Goal: Task Accomplishment & Management: Complete application form

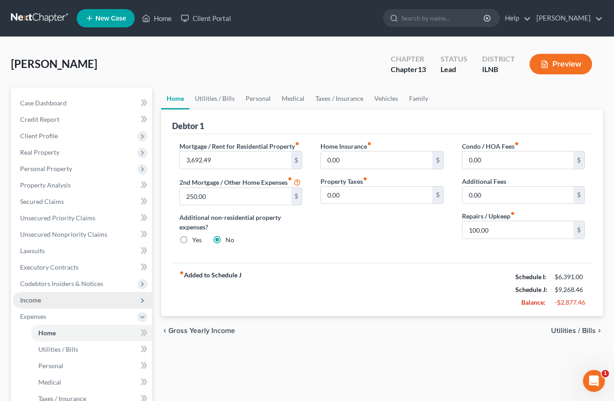
click at [33, 301] on span "Income" at bounding box center [30, 300] width 21 height 8
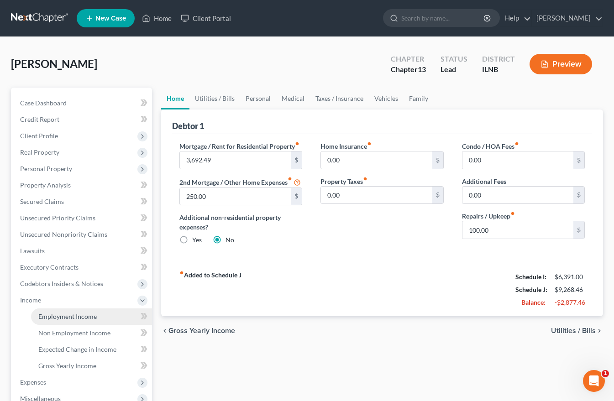
click at [59, 318] on span "Employment Income" at bounding box center [67, 317] width 58 height 8
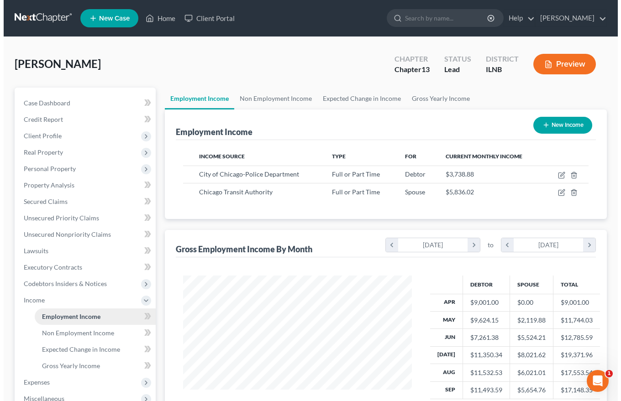
scroll to position [164, 247]
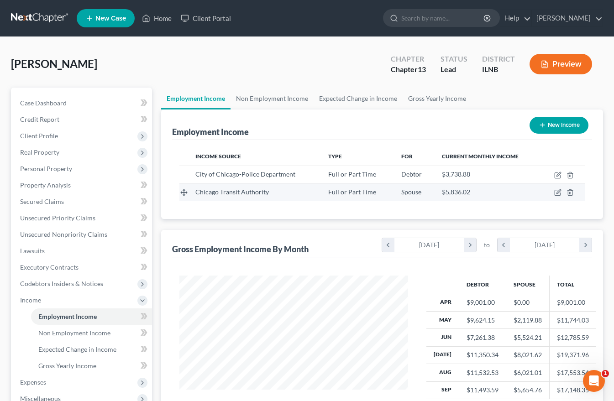
click at [250, 195] on span "Chicago Transit Authority" at bounding box center [232, 192] width 74 height 8
click at [555, 191] on icon "button" at bounding box center [557, 192] width 5 height 5
select select "0"
select select "14"
select select "1"
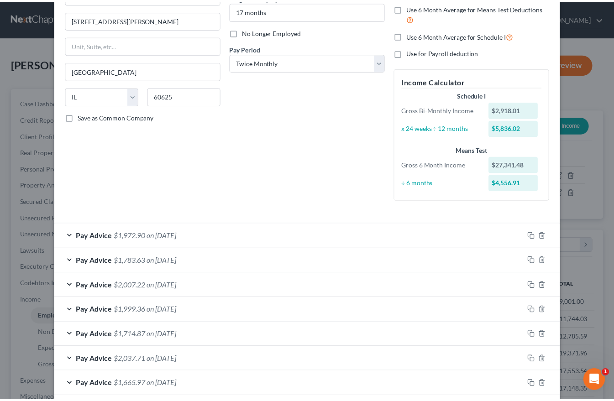
scroll to position [0, 0]
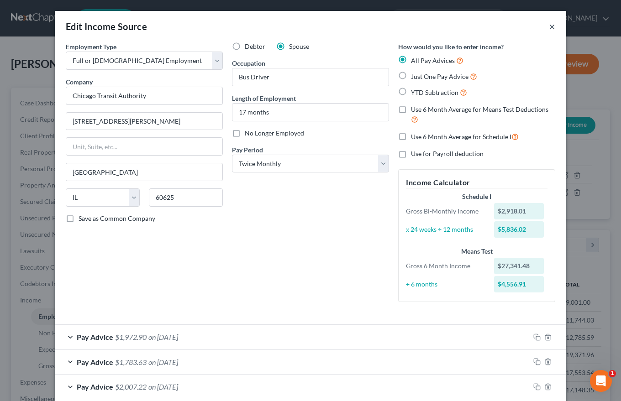
click at [549, 27] on button "×" at bounding box center [552, 26] width 6 height 11
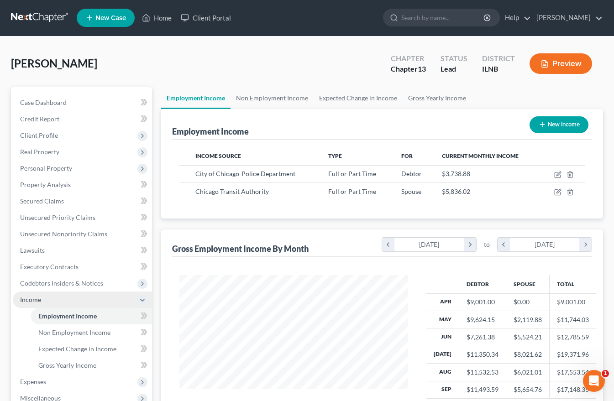
scroll to position [137, 0]
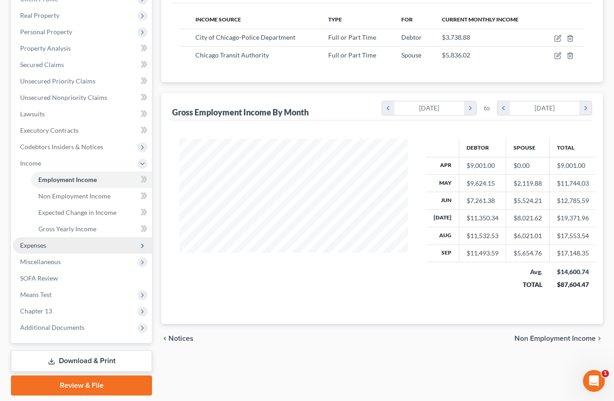
click at [37, 248] on span "Expenses" at bounding box center [33, 246] width 26 height 8
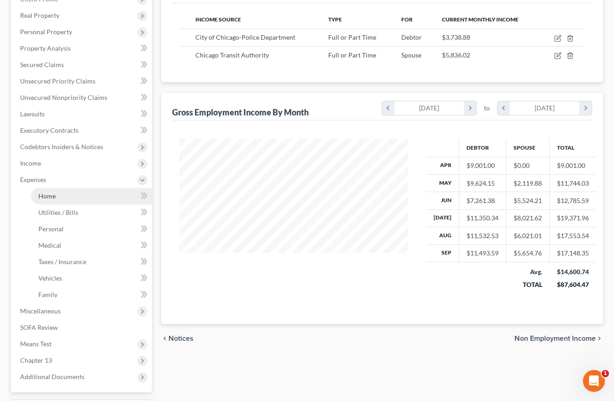
click at [40, 195] on span "Home" at bounding box center [46, 196] width 17 height 8
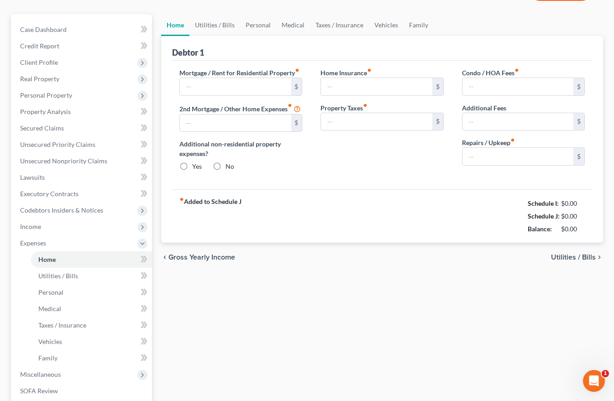
type input "3,692.49"
type input "250.00"
radio input "true"
type input "0.00"
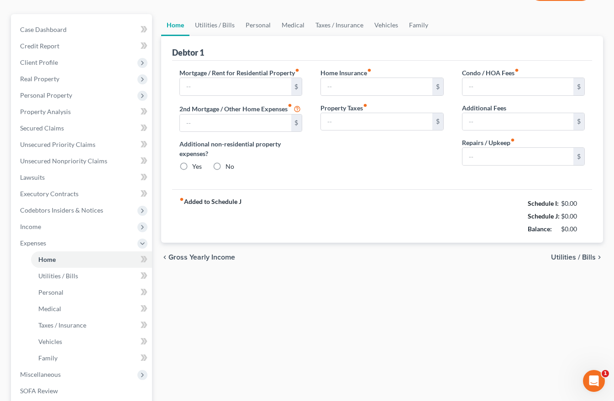
type input "0.00"
type input "100.00"
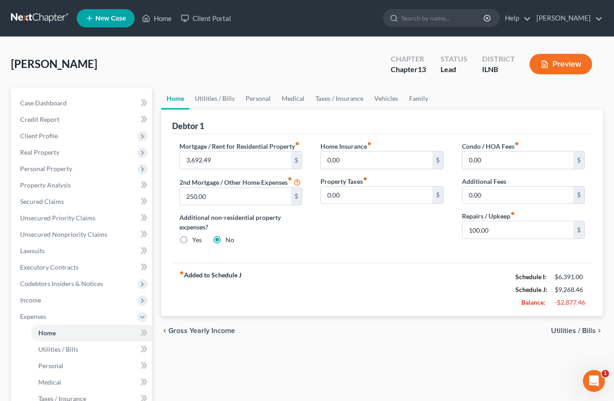
click at [578, 335] on span "Utilities / Bills" at bounding box center [573, 330] width 45 height 7
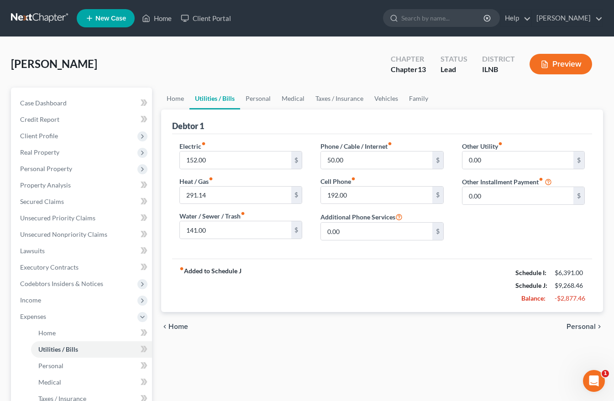
click at [585, 325] on span "Personal" at bounding box center [581, 326] width 29 height 7
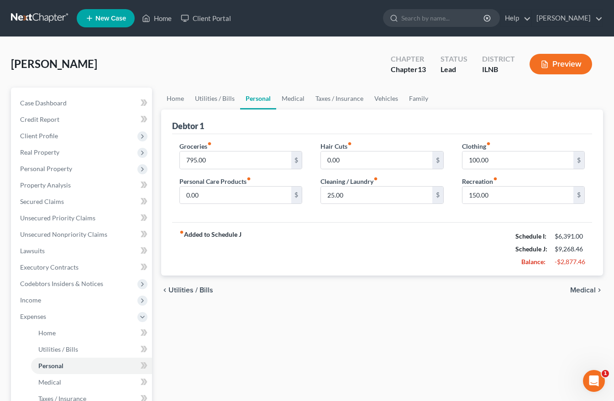
click at [589, 289] on span "Medical" at bounding box center [583, 290] width 26 height 7
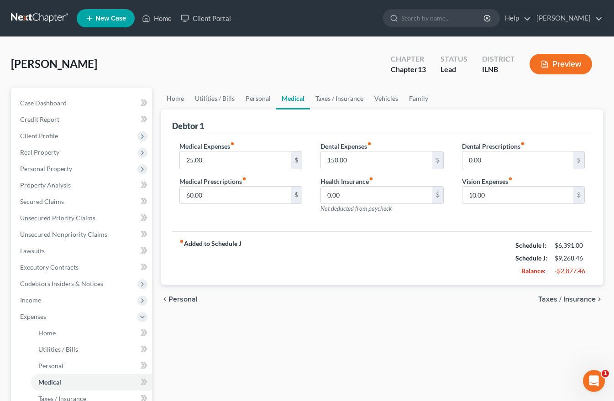
click at [583, 299] on span "Taxes / Insurance" at bounding box center [568, 299] width 58 height 7
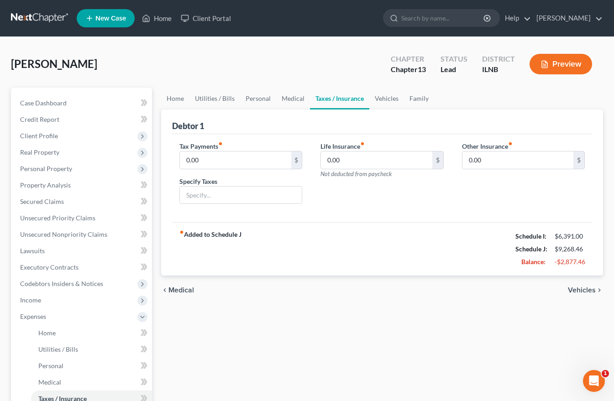
click at [587, 287] on span "Vehicles" at bounding box center [582, 290] width 28 height 7
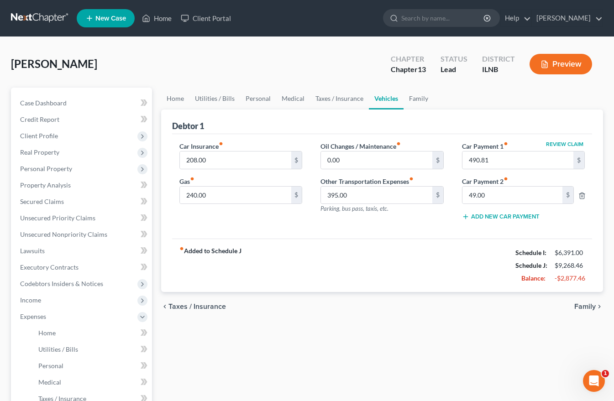
click at [589, 304] on span "Family" at bounding box center [585, 306] width 21 height 7
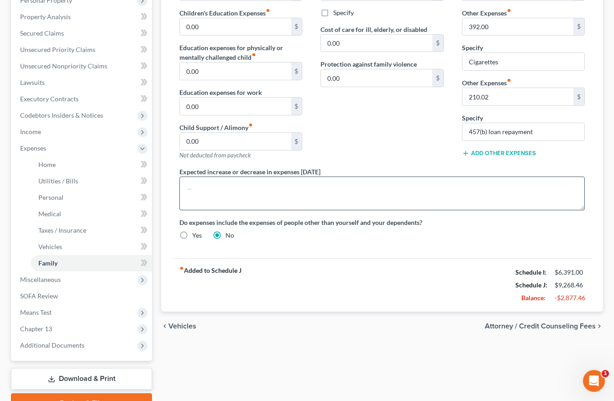
scroll to position [183, 0]
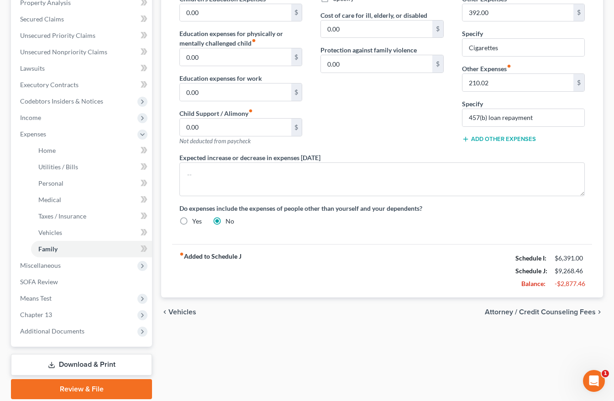
click at [577, 311] on span "Attorney / Credit Counseling Fees" at bounding box center [540, 312] width 111 height 7
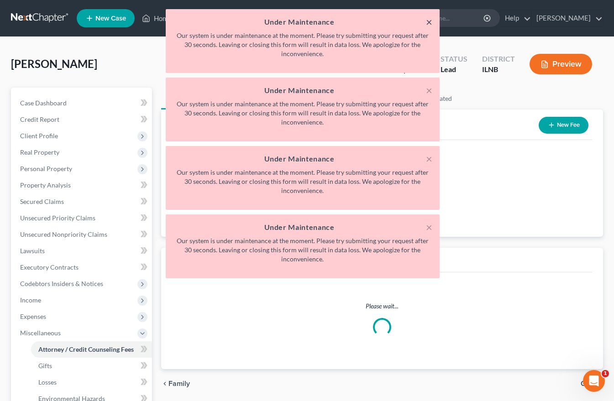
click at [428, 22] on button "×" at bounding box center [429, 21] width 6 height 11
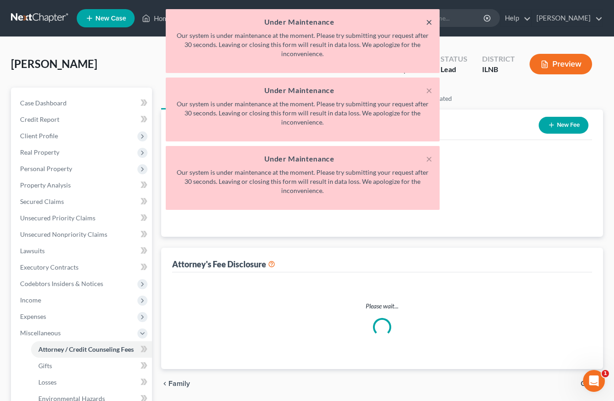
click at [428, 22] on button "×" at bounding box center [429, 21] width 6 height 11
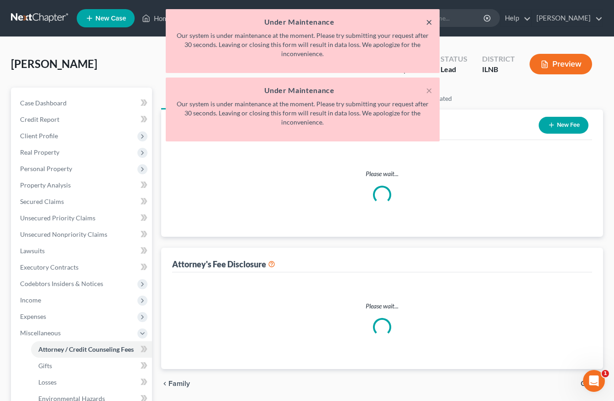
click at [428, 22] on button "×" at bounding box center [429, 21] width 6 height 11
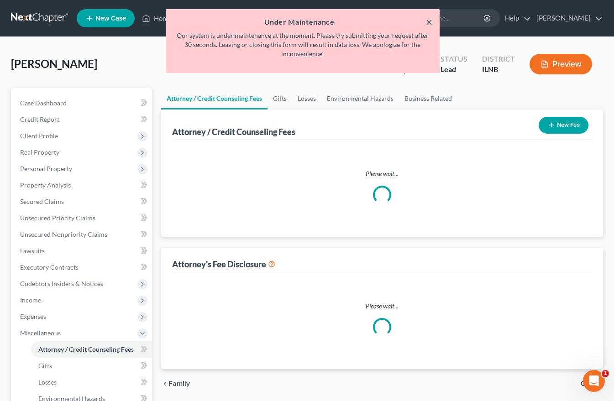
click at [428, 22] on button "×" at bounding box center [429, 21] width 6 height 11
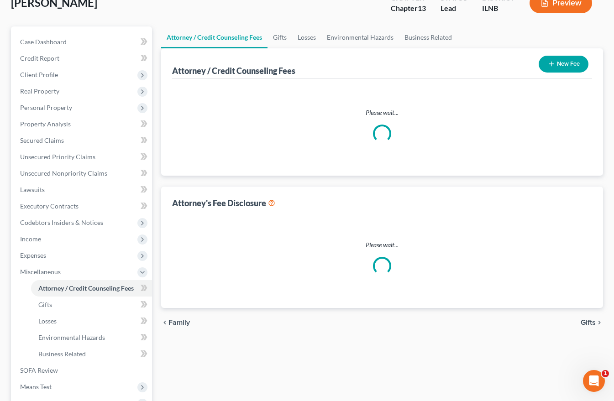
scroll to position [183, 0]
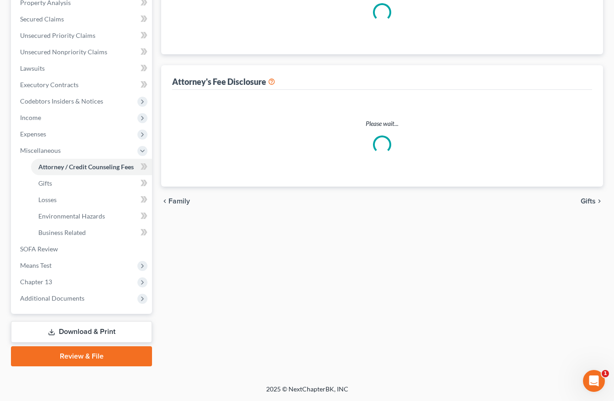
click at [84, 331] on link "Download & Print" at bounding box center [81, 332] width 141 height 21
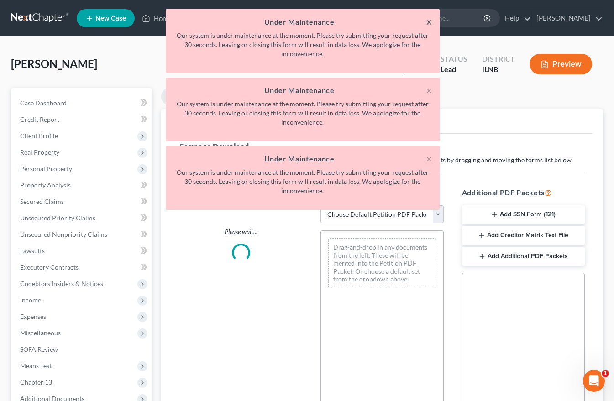
click at [428, 25] on button "×" at bounding box center [429, 21] width 6 height 11
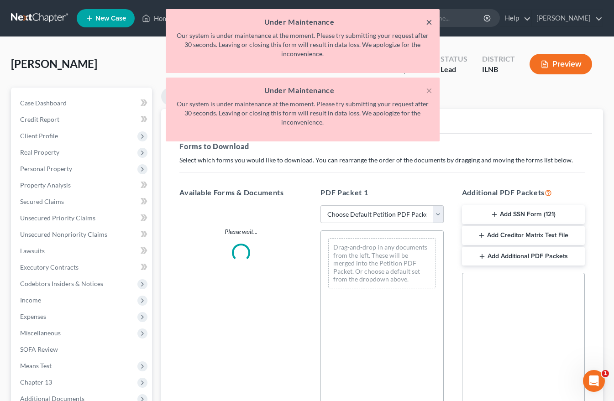
click at [428, 25] on button "×" at bounding box center [429, 21] width 6 height 11
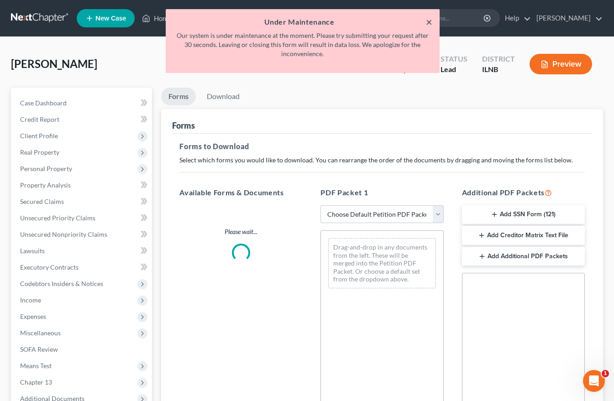
click at [428, 25] on button "×" at bounding box center [429, 21] width 6 height 11
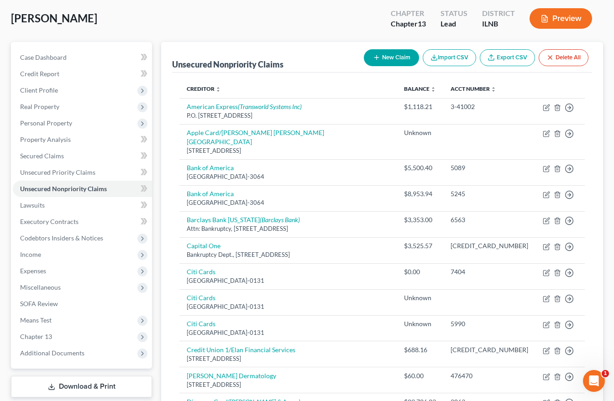
scroll to position [183, 0]
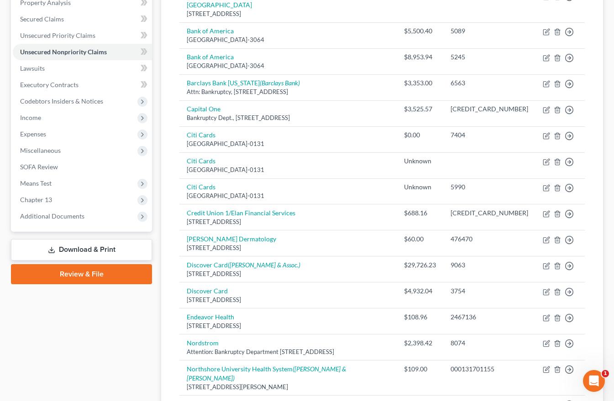
click at [72, 246] on link "Download & Print" at bounding box center [81, 249] width 141 height 21
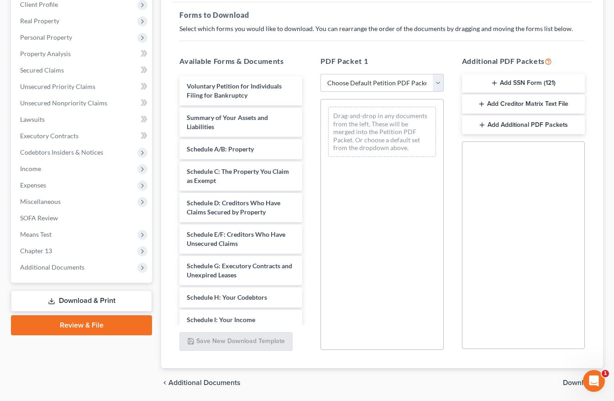
scroll to position [137, 0]
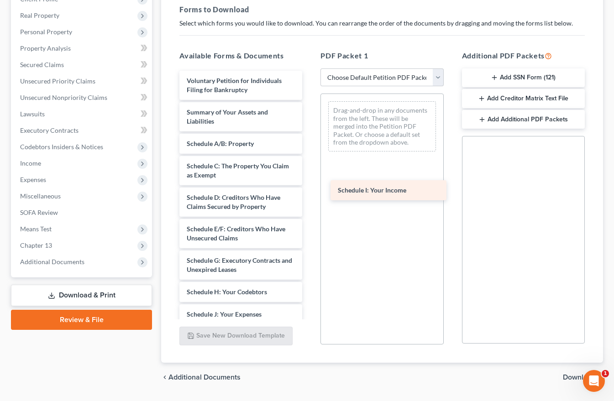
drag, startPoint x: 201, startPoint y: 314, endPoint x: 352, endPoint y: 190, distance: 195.7
click at [310, 190] on div "Schedule I: Your Income Voluntary Petition for Individuals Filing for Bankruptc…" at bounding box center [240, 315] width 137 height 488
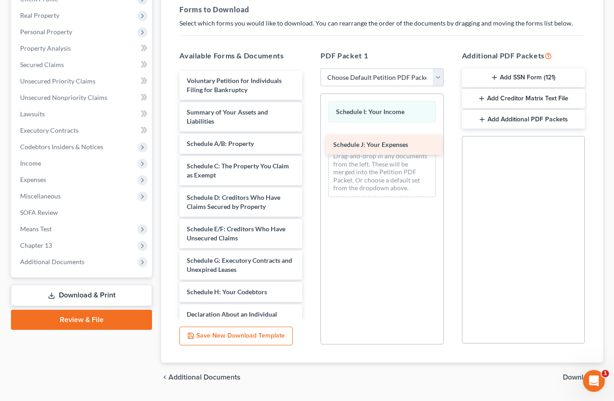
drag, startPoint x: 211, startPoint y: 315, endPoint x: 358, endPoint y: 145, distance: 224.4
click at [310, 145] on div "Schedule J: Your Expenses Voluntary Petition for Individuals Filing for Bankrup…" at bounding box center [240, 303] width 137 height 465
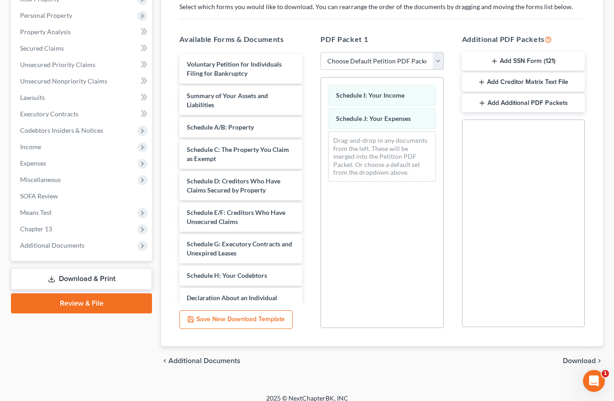
scroll to position [163, 0]
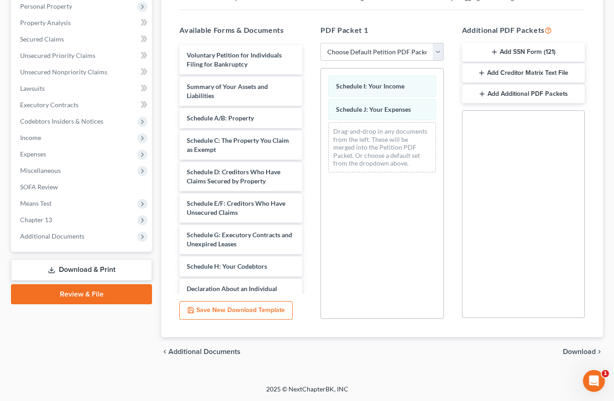
click at [574, 353] on span "Download" at bounding box center [579, 352] width 33 height 7
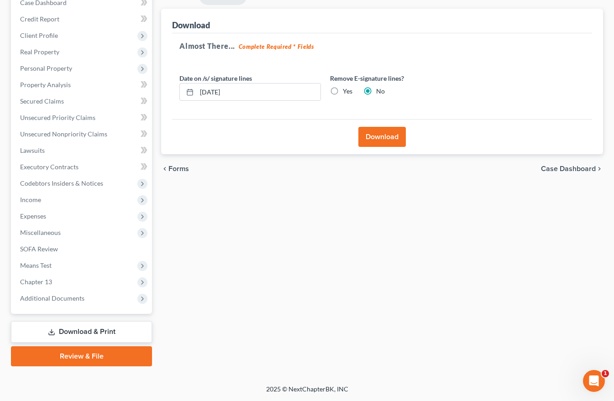
scroll to position [100, 0]
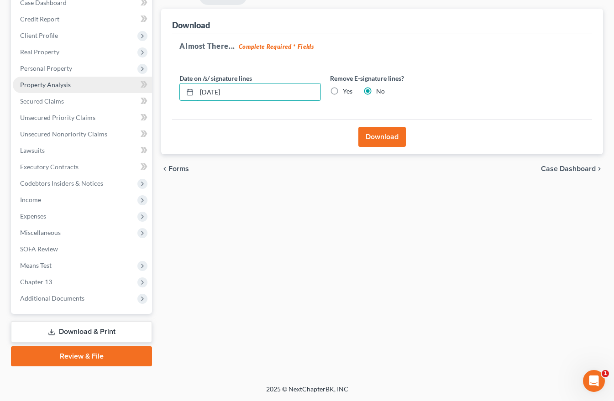
drag, startPoint x: 238, startPoint y: 90, endPoint x: 109, endPoint y: 92, distance: 128.4
click at [112, 92] on div "Petition Navigation Case Dashboard Payments Invoices Payments Payments Credit R…" at bounding box center [307, 177] width 602 height 380
click at [343, 91] on label "Yes" at bounding box center [348, 91] width 10 height 9
click at [347, 91] on input "Yes" at bounding box center [350, 90] width 6 height 6
radio input "true"
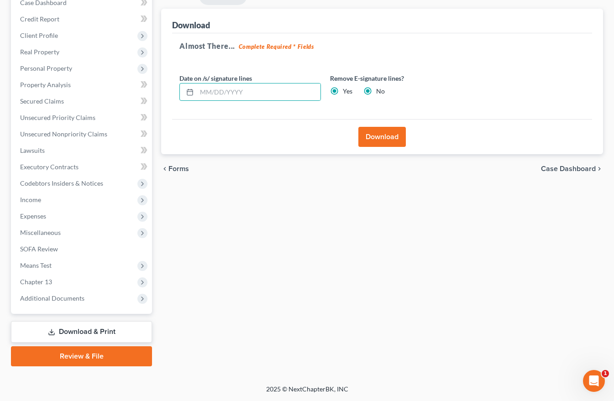
radio input "false"
click at [383, 136] on button "Download" at bounding box center [383, 137] width 48 height 20
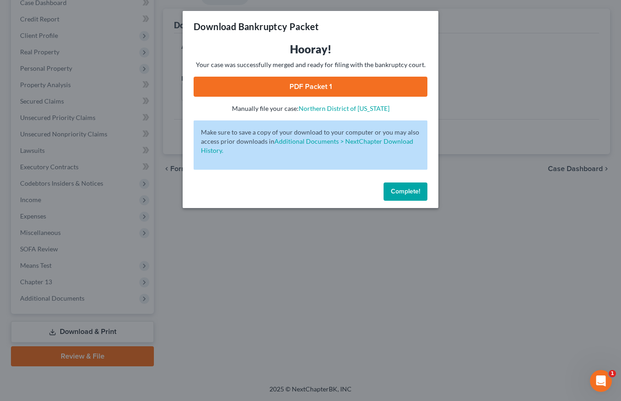
click at [312, 82] on link "PDF Packet 1" at bounding box center [311, 87] width 234 height 20
click at [401, 191] on span "Complete!" at bounding box center [405, 192] width 29 height 8
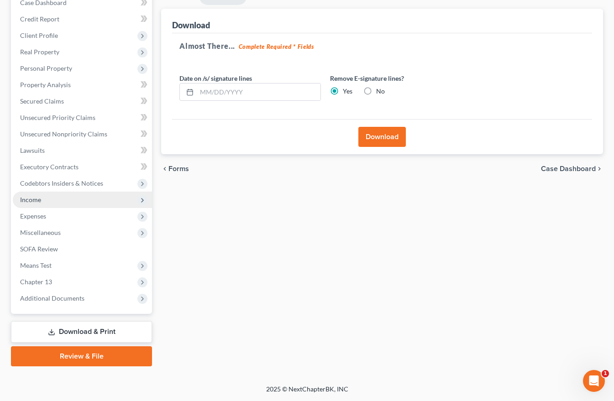
click at [37, 201] on span "Income" at bounding box center [30, 200] width 21 height 8
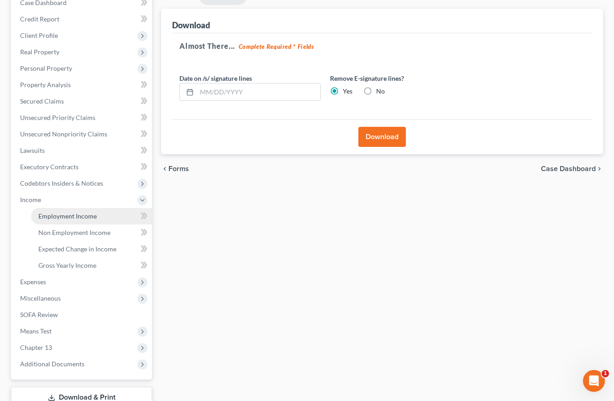
click at [58, 215] on span "Employment Income" at bounding box center [67, 216] width 58 height 8
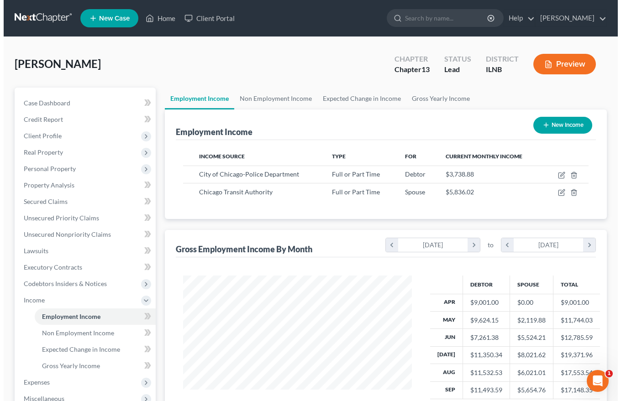
scroll to position [164, 247]
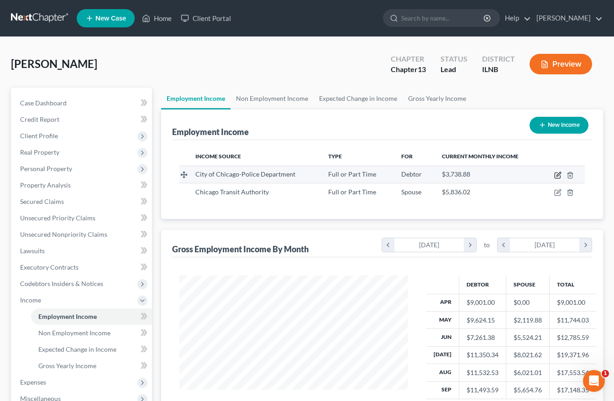
click at [556, 177] on icon "button" at bounding box center [558, 175] width 7 height 7
select select "0"
select select "14"
select select "1"
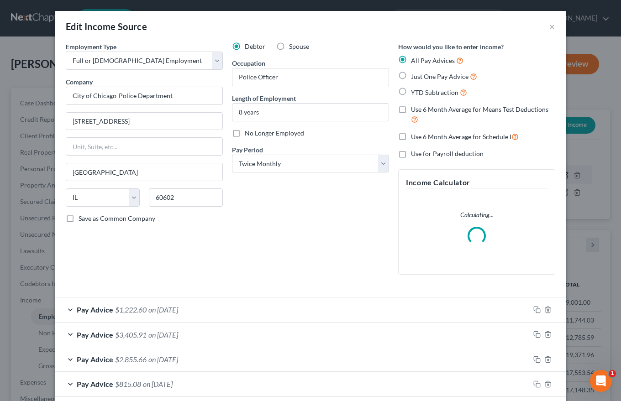
scroll to position [164, 250]
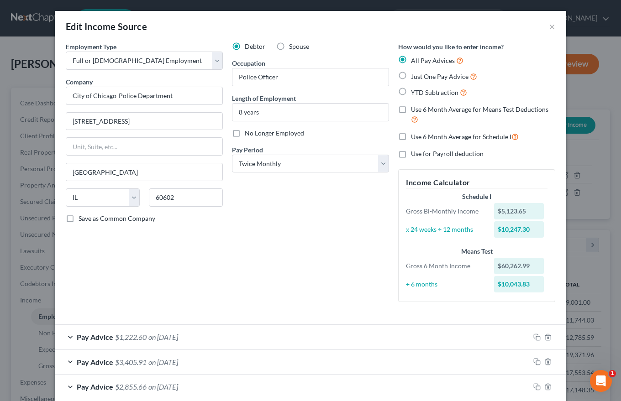
click at [139, 338] on span "$1,222.60" at bounding box center [131, 337] width 32 height 9
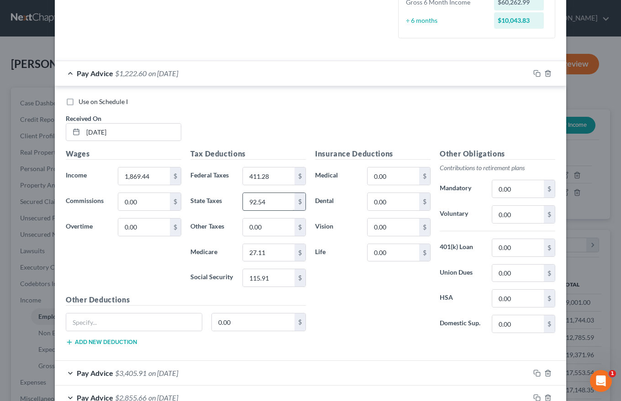
scroll to position [274, 0]
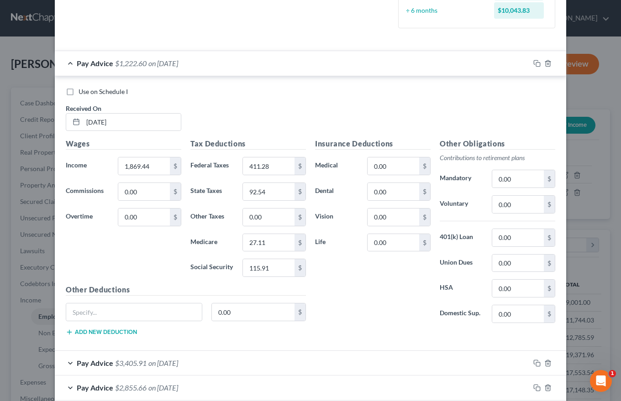
click at [151, 363] on span "on [DATE]" at bounding box center [163, 363] width 30 height 9
click at [506, 112] on div "Use on Schedule I Received On * [DATE]" at bounding box center [310, 113] width 499 height 52
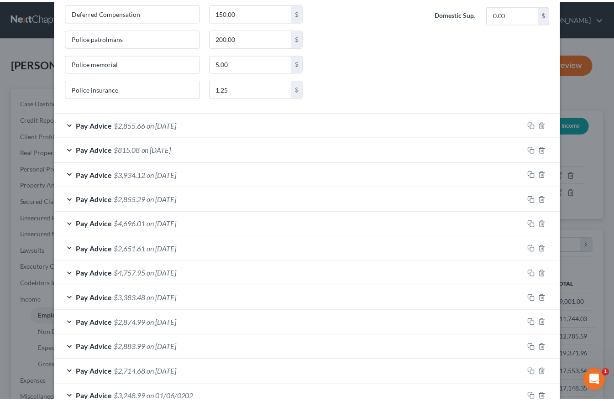
scroll to position [934, 0]
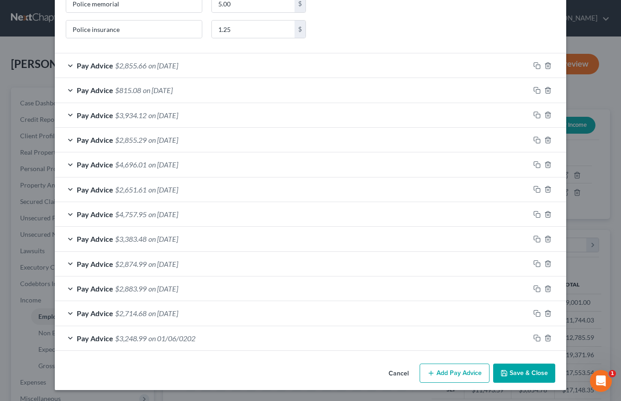
click at [519, 369] on button "Save & Close" at bounding box center [524, 373] width 62 height 19
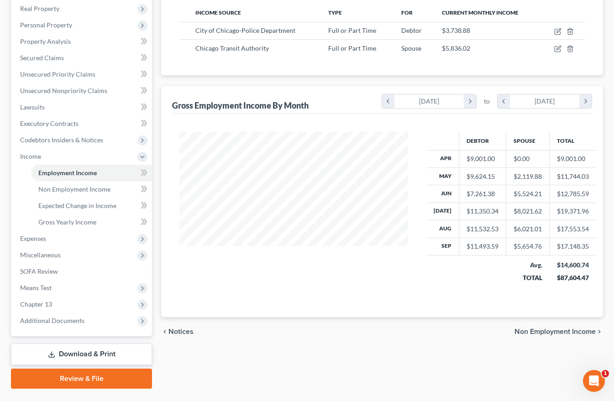
scroll to position [149, 0]
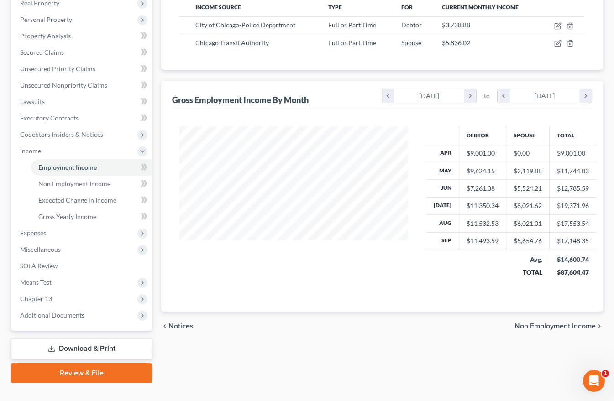
click at [540, 323] on span "Non Employment Income" at bounding box center [555, 326] width 81 height 7
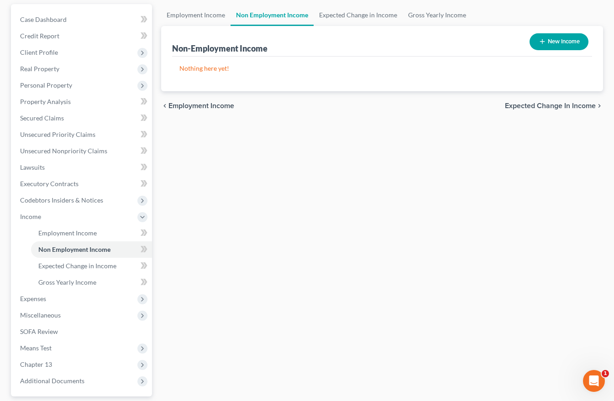
scroll to position [137, 0]
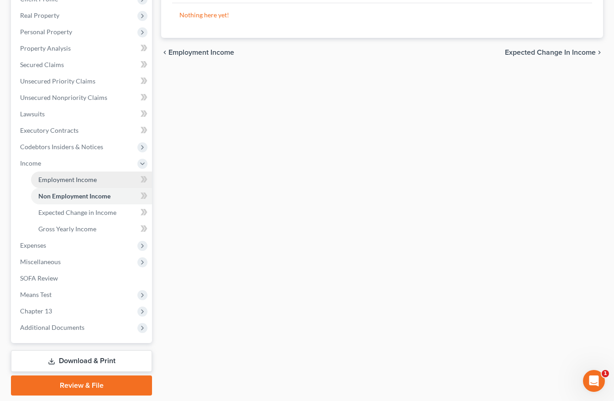
click at [62, 178] on span "Employment Income" at bounding box center [67, 180] width 58 height 8
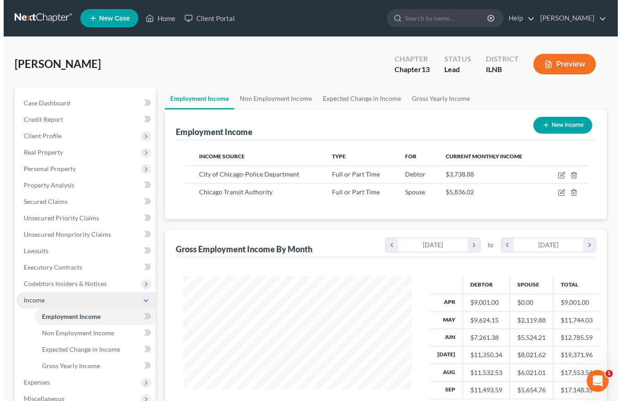
scroll to position [164, 247]
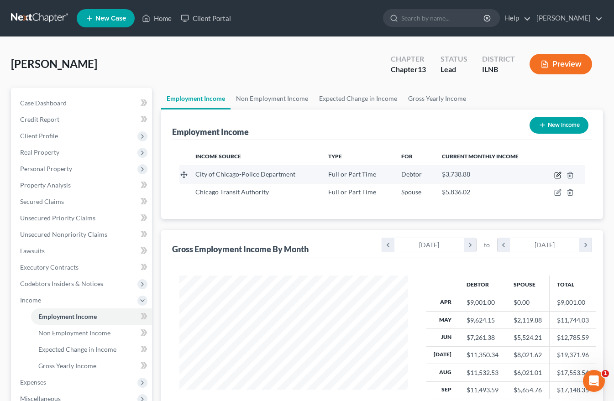
click at [555, 174] on icon "button" at bounding box center [557, 175] width 5 height 5
select select "0"
select select "14"
select select "1"
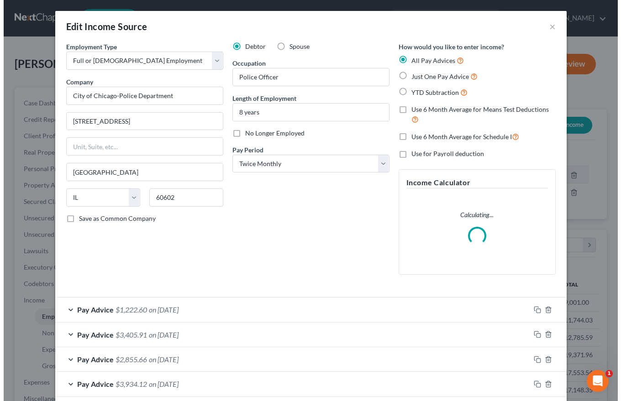
scroll to position [164, 250]
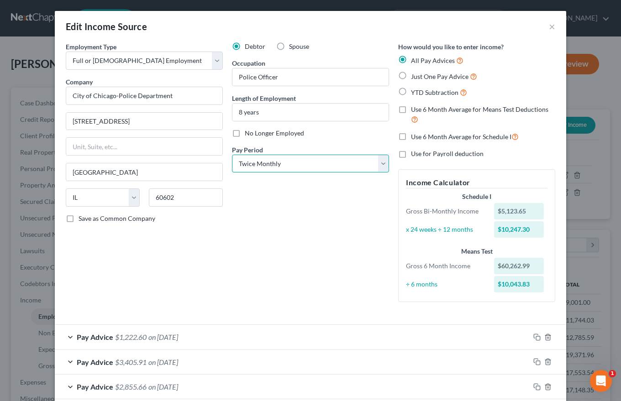
click at [380, 163] on select "Select Monthly Twice Monthly Every Other Week Weekly" at bounding box center [310, 164] width 157 height 18
click at [379, 163] on select "Select Monthly Twice Monthly Every Other Week Weekly" at bounding box center [310, 164] width 157 height 18
click at [411, 110] on label "Use 6 Month Average for Means Test Deductions" at bounding box center [483, 115] width 144 height 20
click at [415, 110] on input "Use 6 Month Average for Means Test Deductions" at bounding box center [418, 108] width 6 height 6
checkbox input "true"
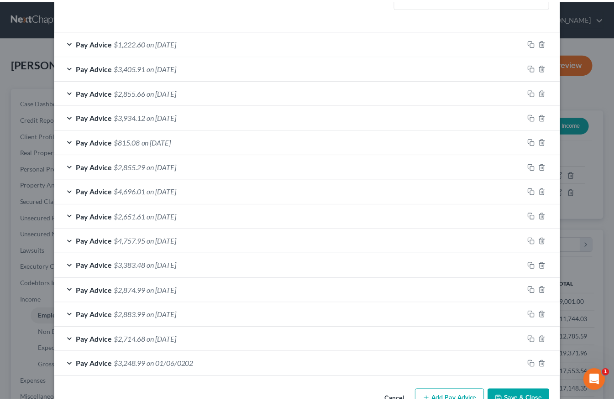
scroll to position [321, 0]
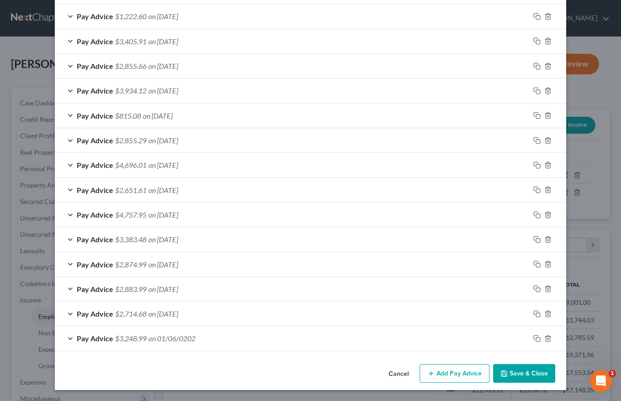
click at [525, 375] on button "Save & Close" at bounding box center [524, 373] width 62 height 19
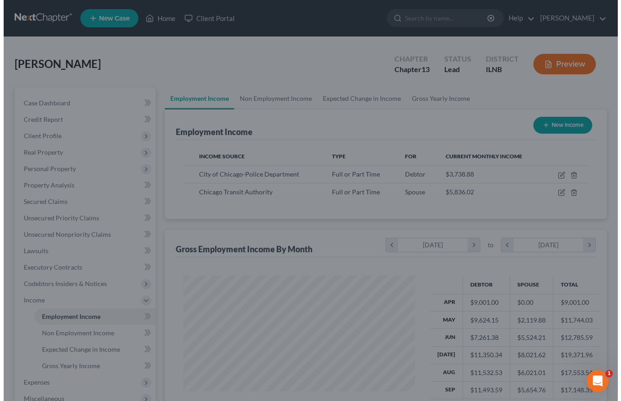
scroll to position [456593, 456509]
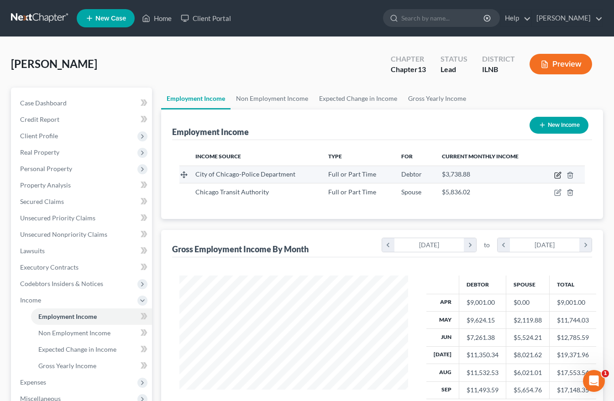
click at [560, 176] on icon "button" at bounding box center [558, 175] width 7 height 7
select select "0"
select select "14"
select select "1"
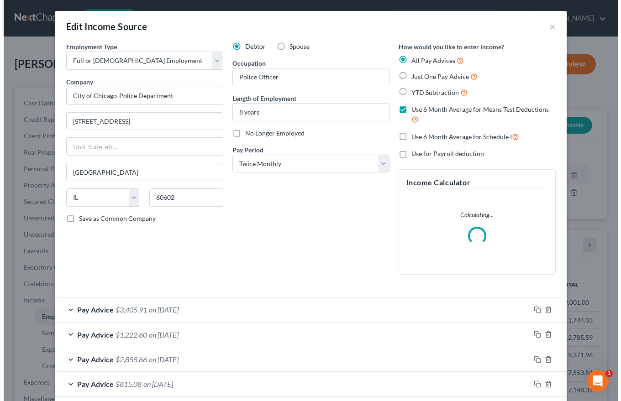
scroll to position [164, 250]
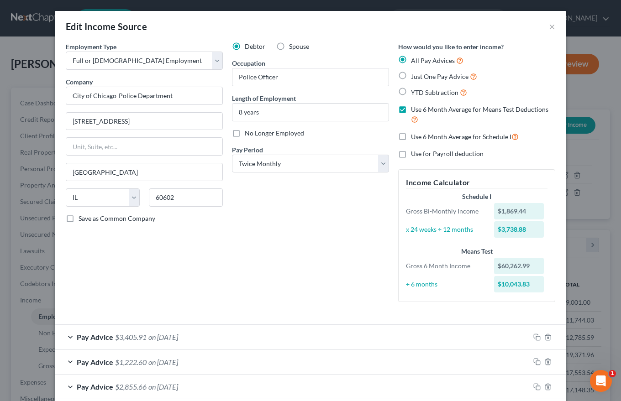
click at [411, 137] on label "Use 6 Month Average for Schedule I" at bounding box center [465, 137] width 108 height 11
click at [415, 137] on input "Use 6 Month Average for Schedule I" at bounding box center [418, 135] width 6 height 6
checkbox input "true"
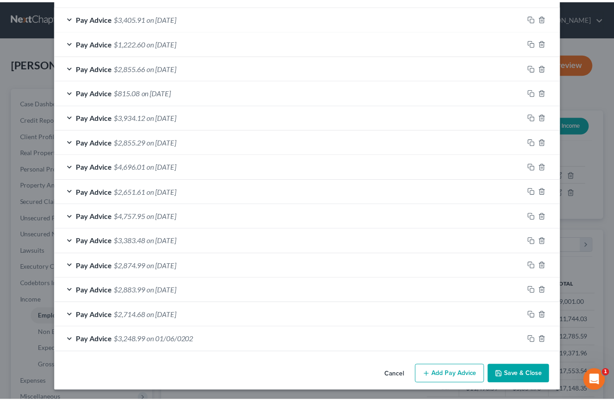
scroll to position [321, 0]
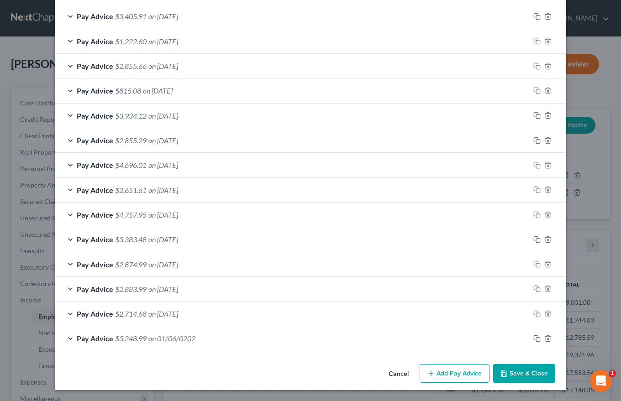
click at [516, 370] on button "Save & Close" at bounding box center [524, 373] width 62 height 19
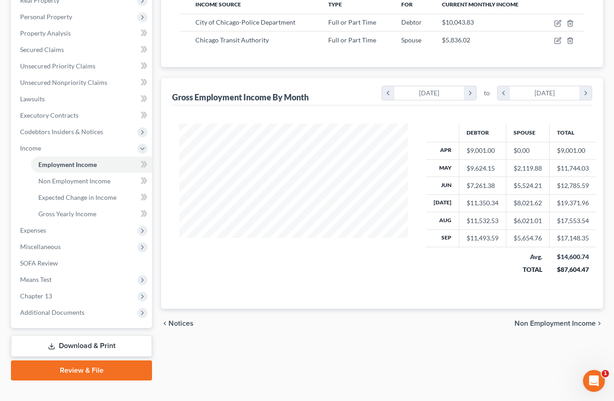
scroll to position [166, 0]
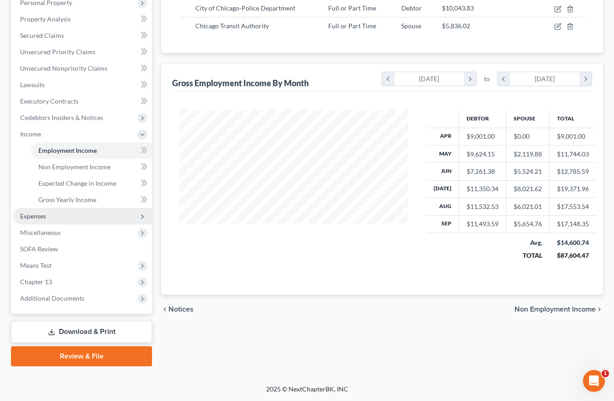
click at [41, 217] on span "Expenses" at bounding box center [33, 216] width 26 height 8
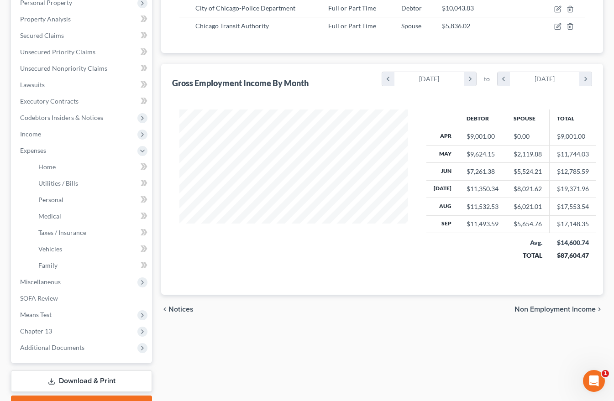
click at [410, 330] on div "Employment Income Non Employment Income Expected Change in Income Gross Yearly …" at bounding box center [382, 168] width 451 height 495
click at [66, 379] on link "Download & Print" at bounding box center [81, 381] width 141 height 21
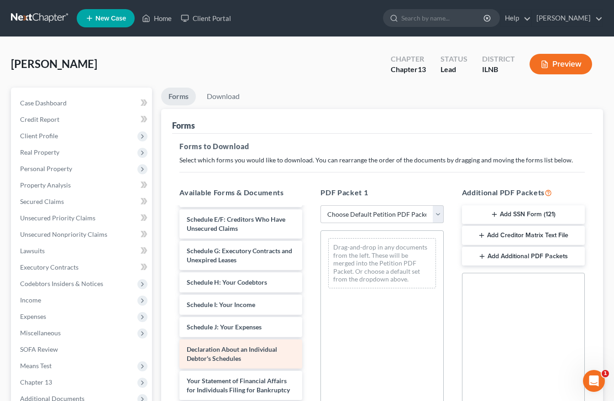
scroll to position [183, 0]
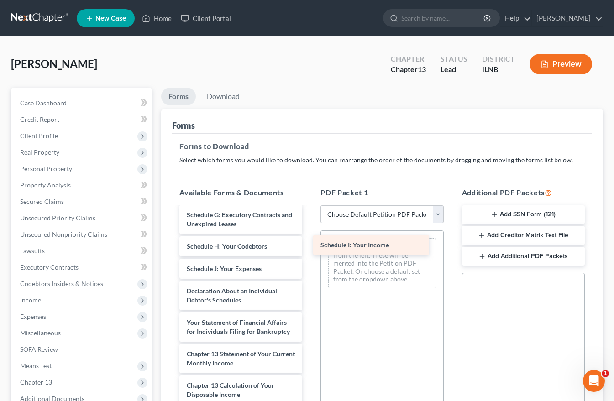
drag, startPoint x: 210, startPoint y: 267, endPoint x: 344, endPoint y: 243, distance: 135.9
click at [310, 243] on div "Schedule I: Your Income Voluntary Petition for Individuals Filing for Bankruptc…" at bounding box center [240, 269] width 137 height 488
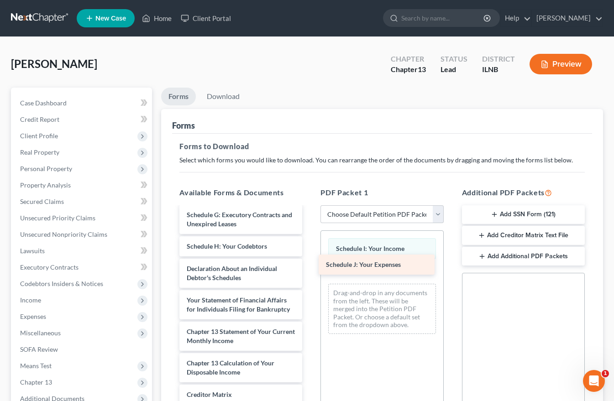
drag, startPoint x: 200, startPoint y: 268, endPoint x: 338, endPoint y: 264, distance: 138.0
click at [310, 264] on div "Schedule J: Your Expenses Voluntary Petition for Individuals Filing for Bankrup…" at bounding box center [240, 257] width 137 height 465
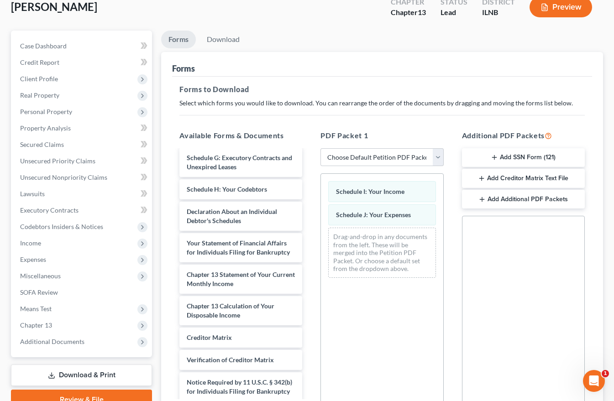
scroll to position [163, 0]
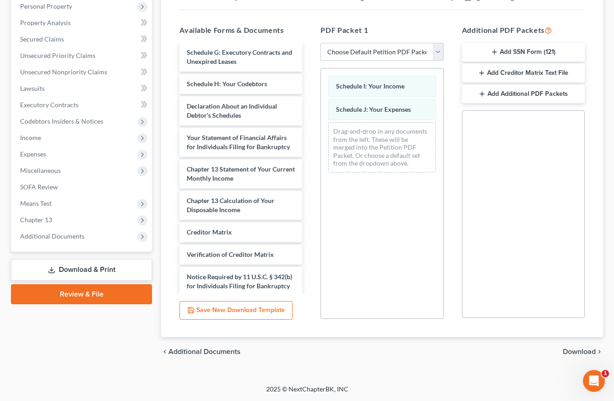
click at [576, 354] on span "Download" at bounding box center [579, 352] width 33 height 7
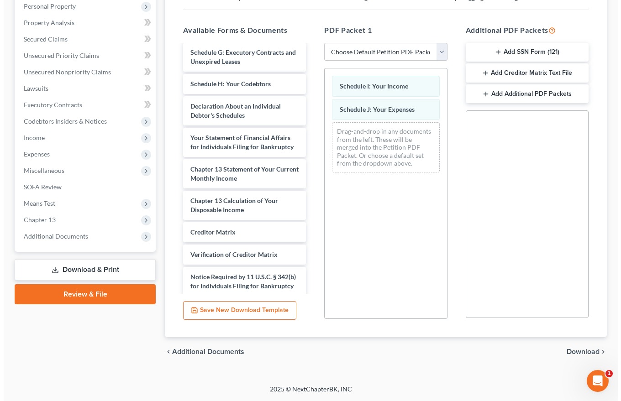
scroll to position [100, 0]
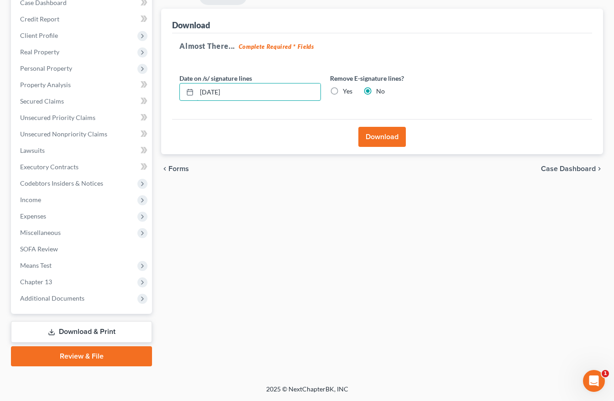
drag, startPoint x: 236, startPoint y: 89, endPoint x: 140, endPoint y: 100, distance: 97.0
click at [141, 100] on div "Petition Navigation Case Dashboard Payments Invoices Payments Payments Credit R…" at bounding box center [307, 177] width 602 height 380
click at [343, 93] on label "Yes" at bounding box center [348, 91] width 10 height 9
click at [347, 93] on input "Yes" at bounding box center [350, 90] width 6 height 6
radio input "true"
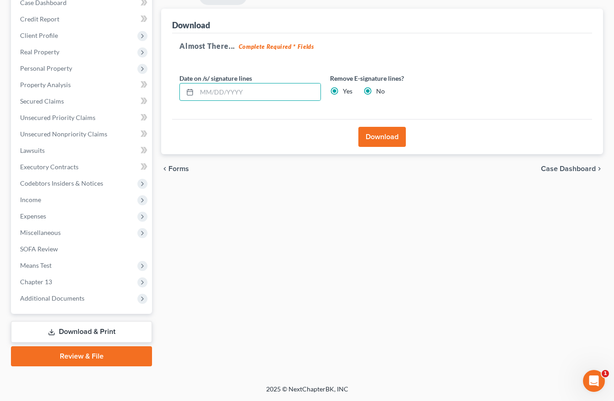
radio input "false"
click at [388, 136] on button "Download" at bounding box center [383, 137] width 48 height 20
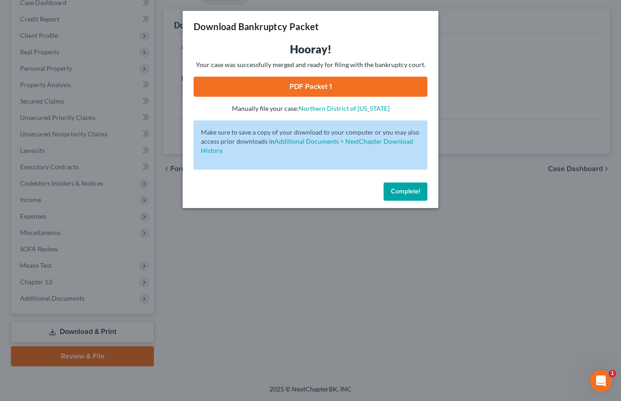
click at [317, 84] on link "PDF Packet 1" at bounding box center [311, 87] width 234 height 20
